Goal: Navigation & Orientation: Find specific page/section

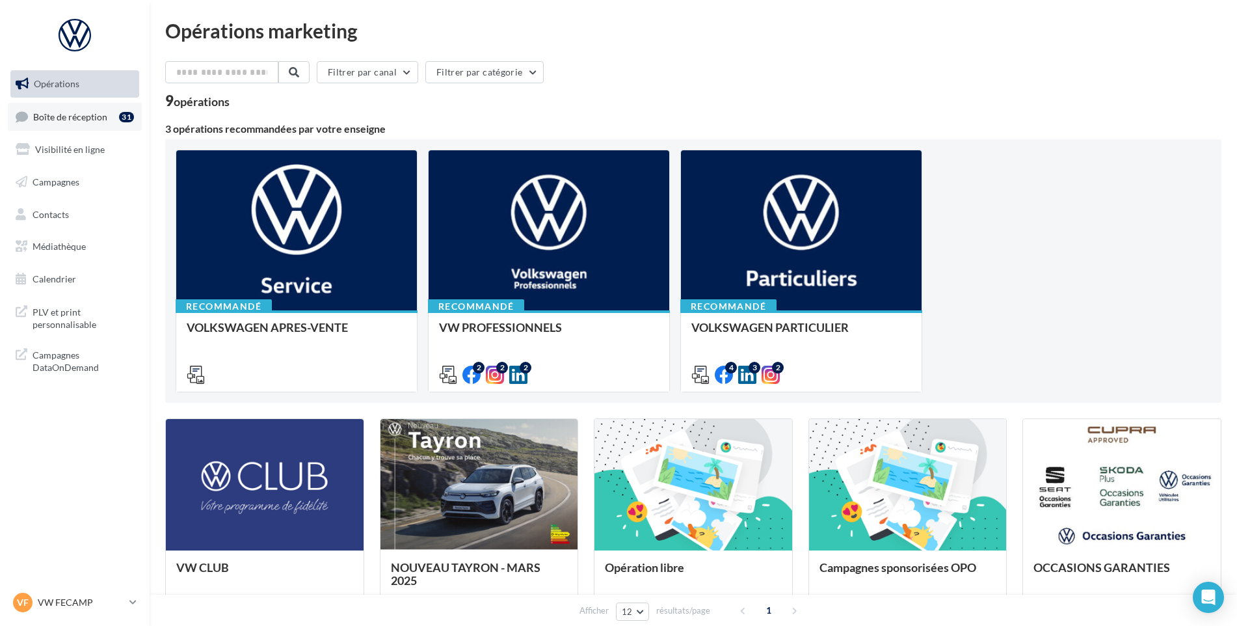
click at [65, 108] on link "Boîte de réception 31" at bounding box center [75, 117] width 134 height 28
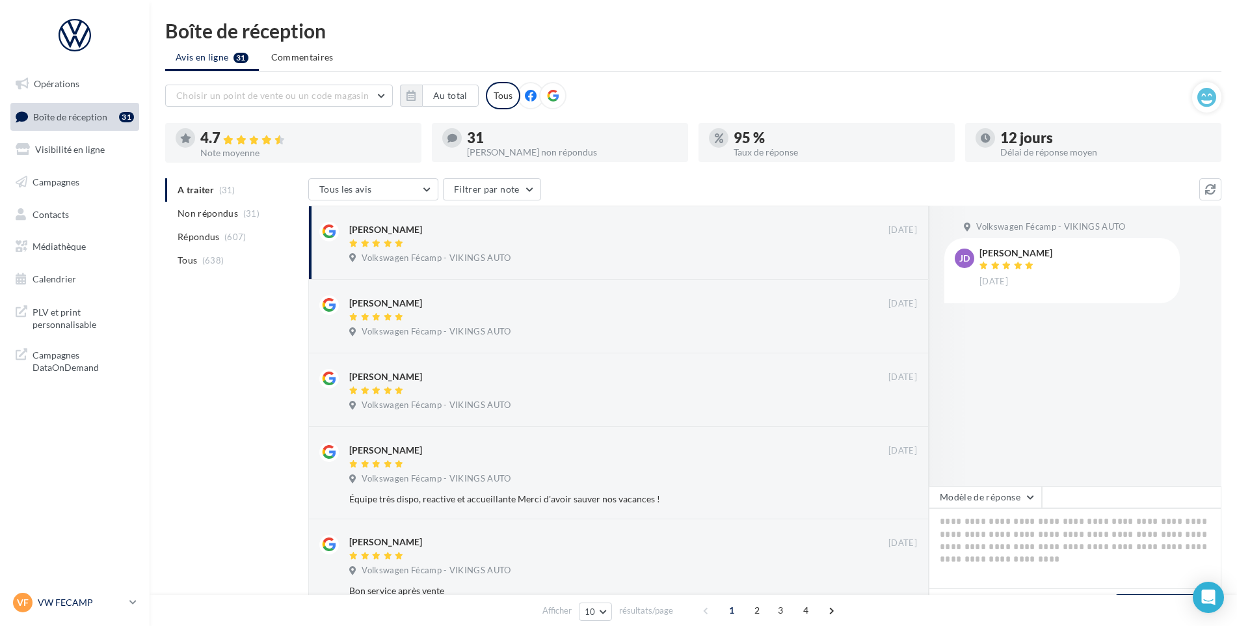
click at [55, 595] on div "VF VW FECAMP vw-stl-vau" at bounding box center [68, 603] width 111 height 20
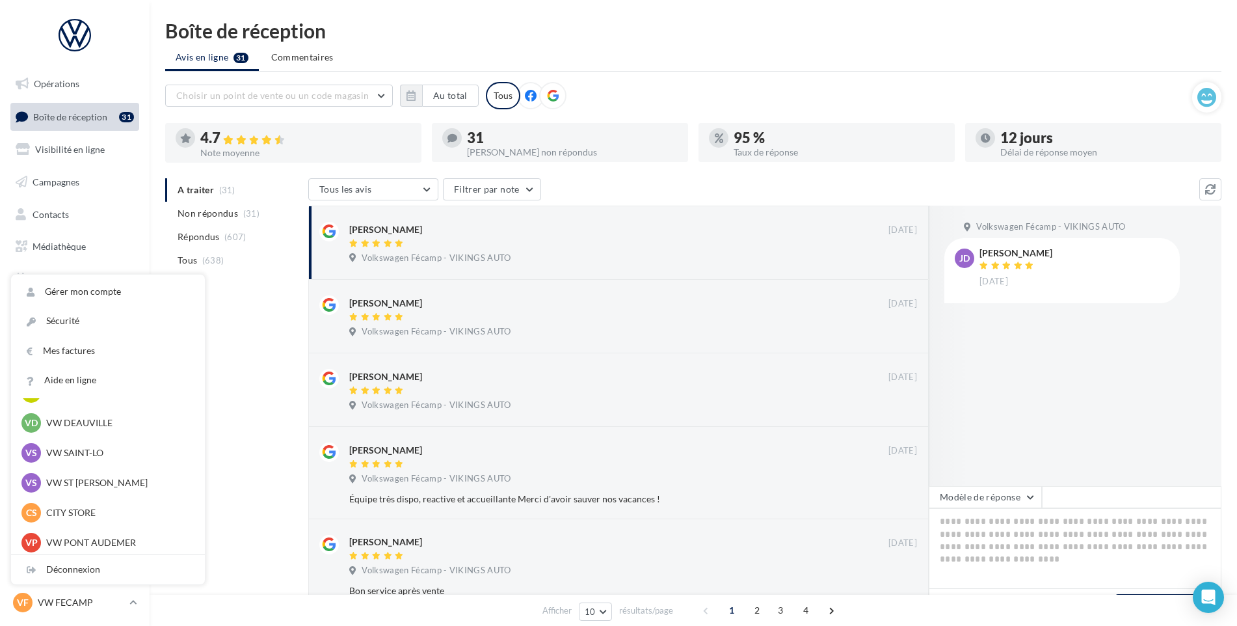
scroll to position [130, 0]
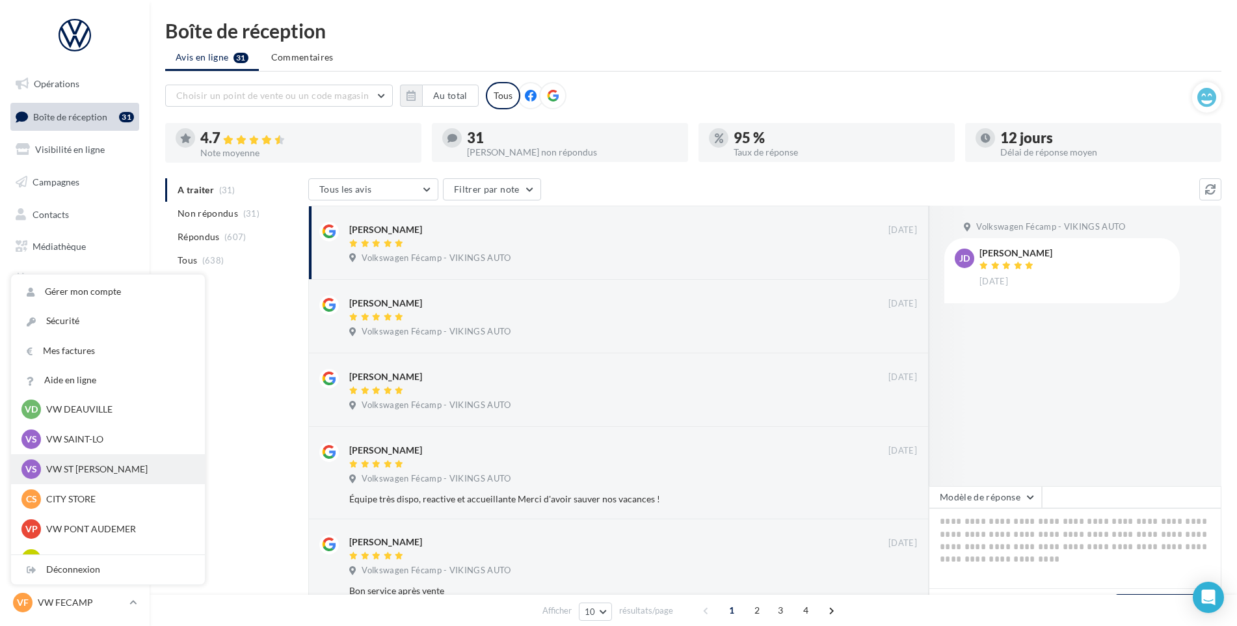
click at [96, 468] on p "VW ST [PERSON_NAME]" at bounding box center [117, 468] width 143 height 13
